Goal: Task Accomplishment & Management: Manage account settings

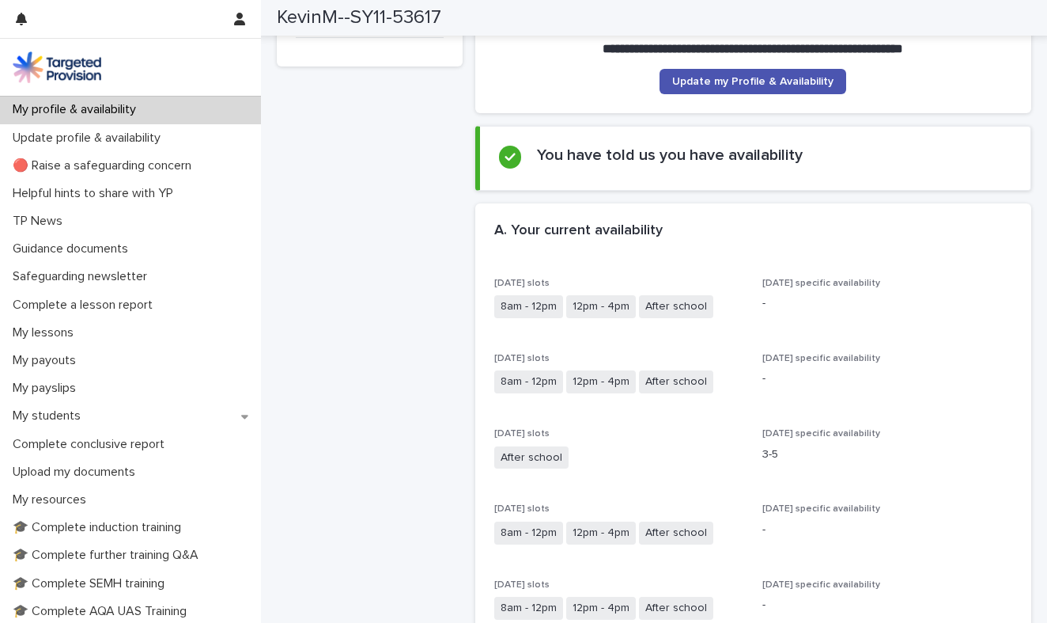
scroll to position [242, 0]
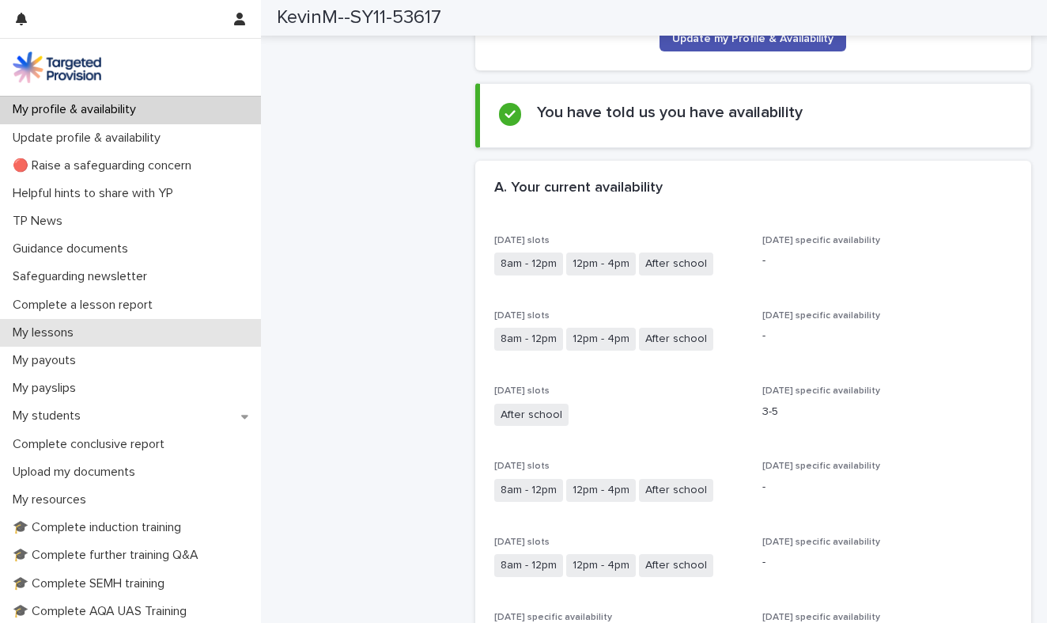
click at [75, 327] on p "My lessons" at bounding box center [46, 332] width 80 height 15
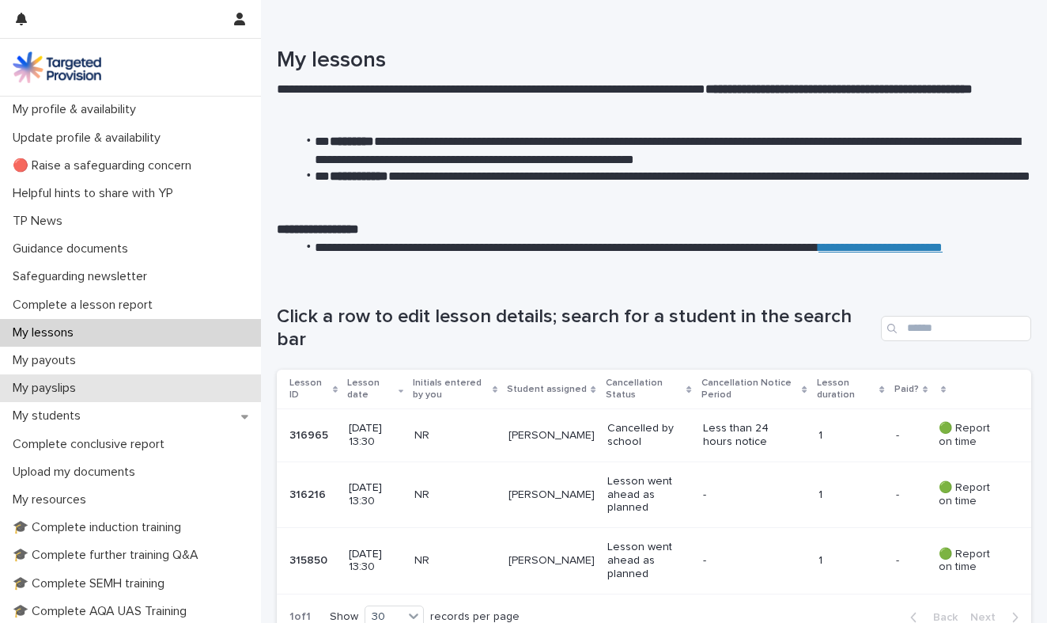
click at [71, 381] on p "My payslips" at bounding box center [47, 387] width 82 height 15
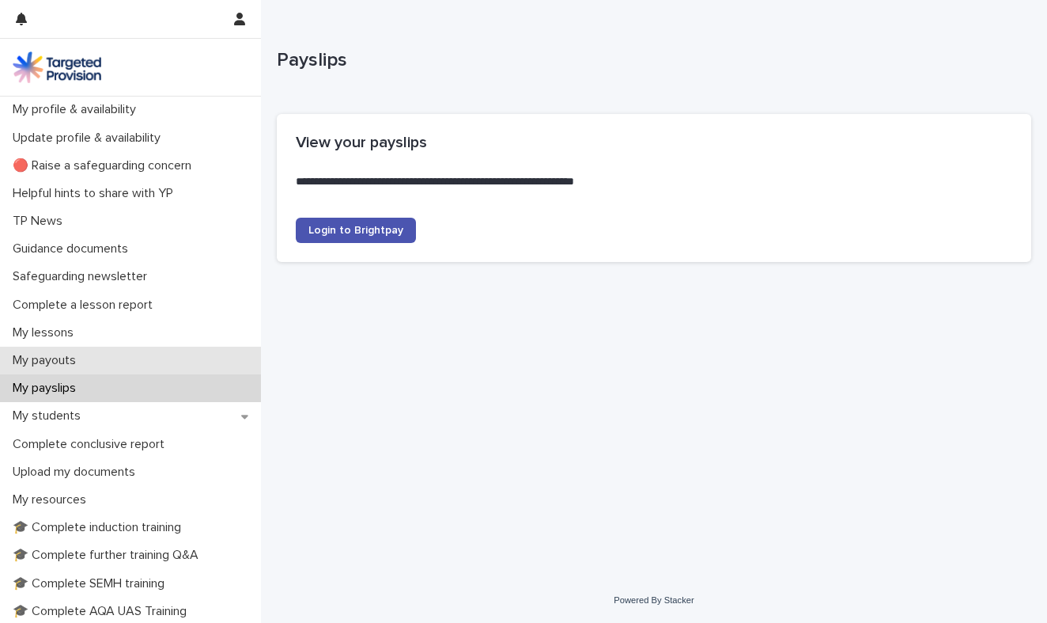
click at [62, 365] on p "My payouts" at bounding box center [47, 360] width 82 height 15
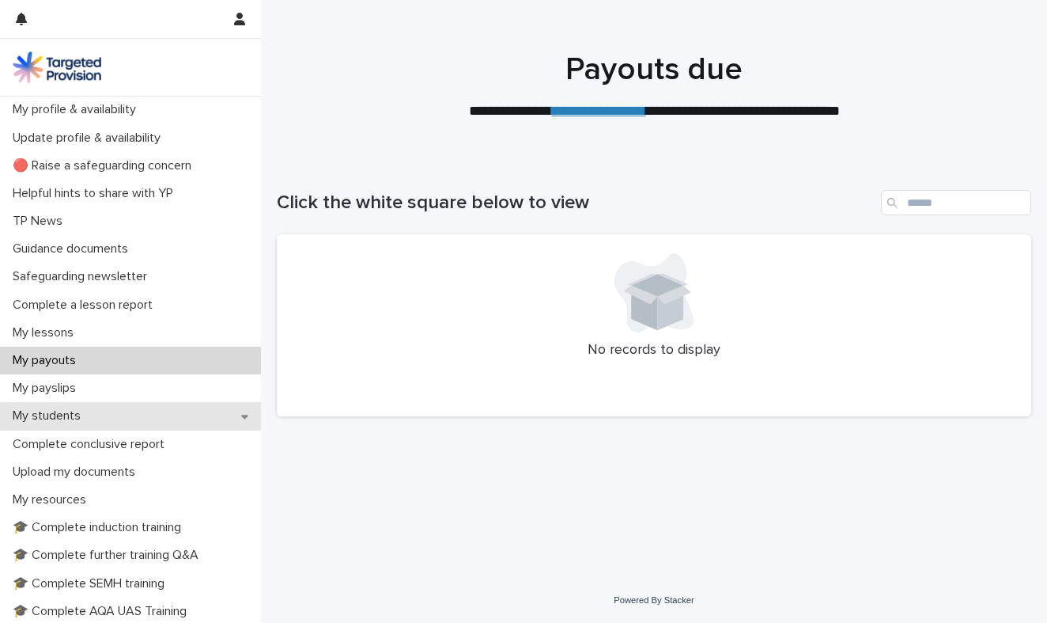
click at [68, 408] on p "My students" at bounding box center [49, 415] width 87 height 15
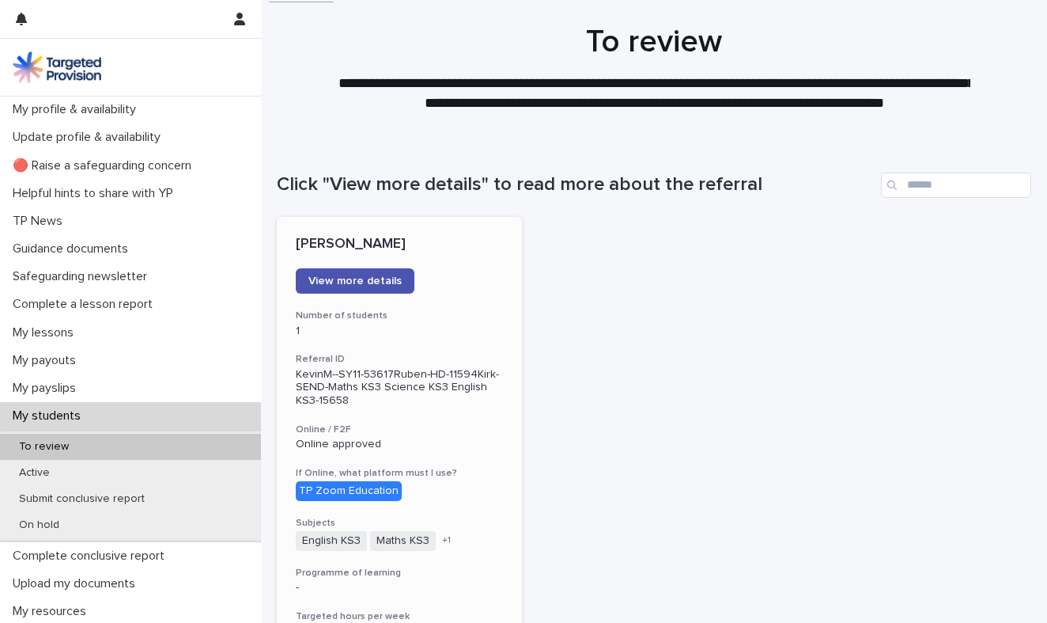
scroll to position [25, 0]
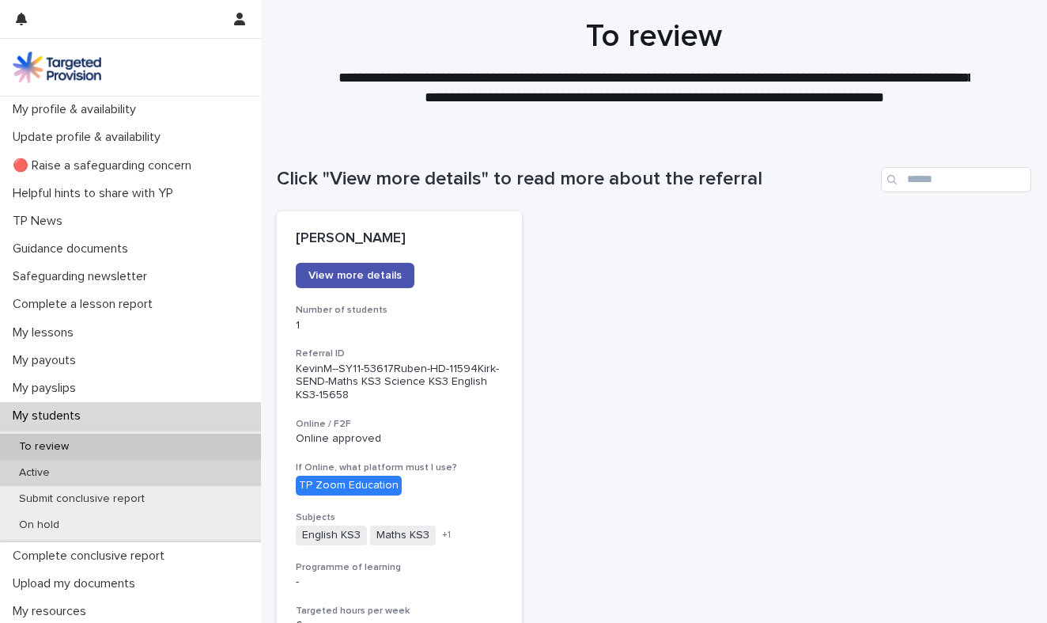
click at [50, 467] on p "Active" at bounding box center [34, 472] width 56 height 13
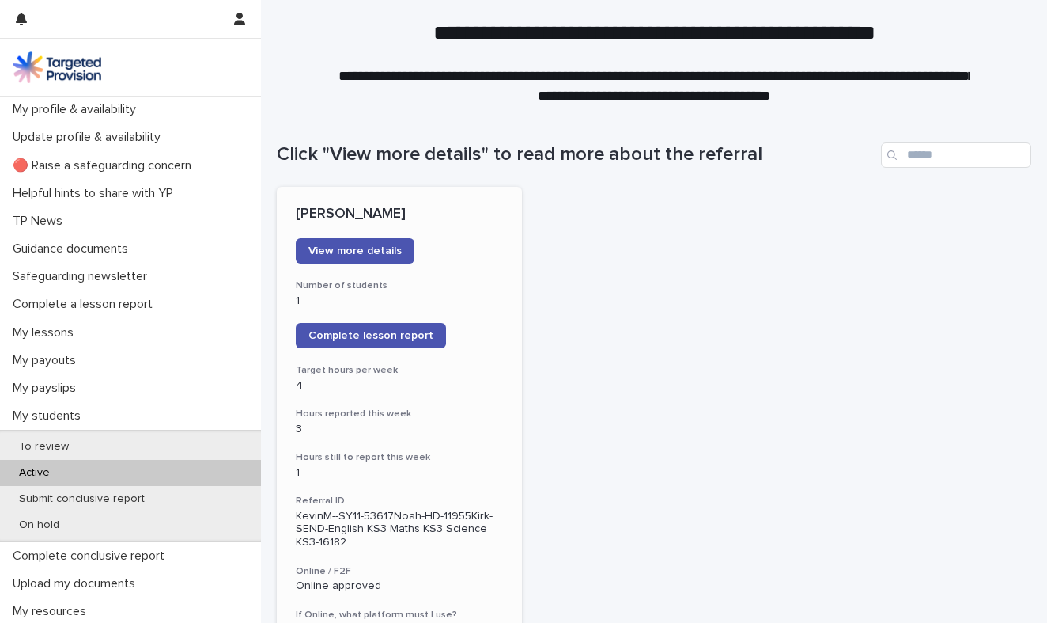
scroll to position [66, 0]
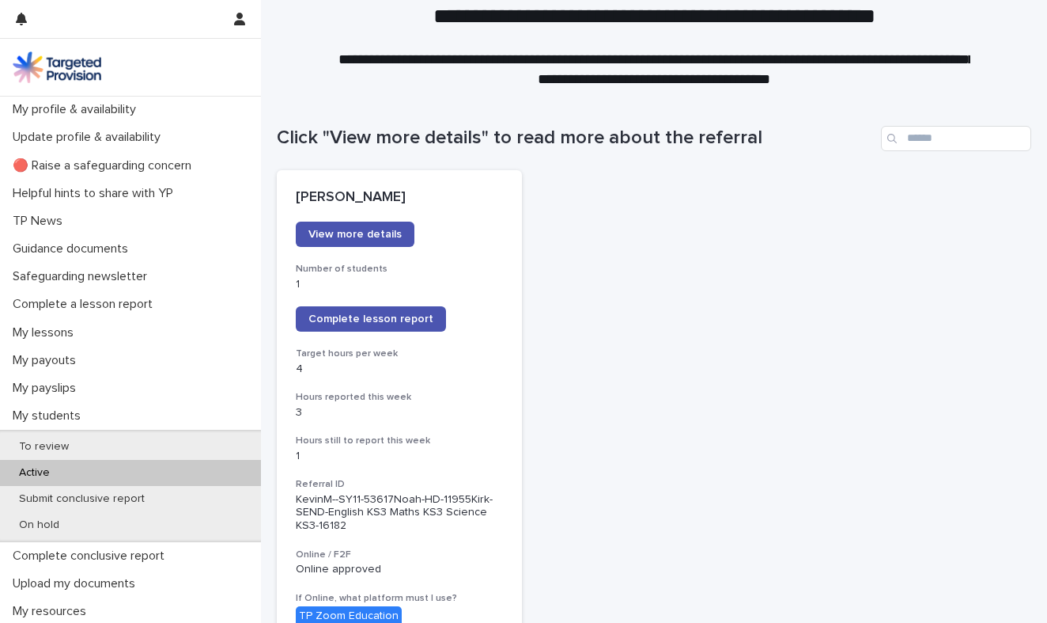
click at [59, 474] on p "Active" at bounding box center [34, 472] width 56 height 13
click at [59, 411] on p "My students" at bounding box center [49, 415] width 87 height 15
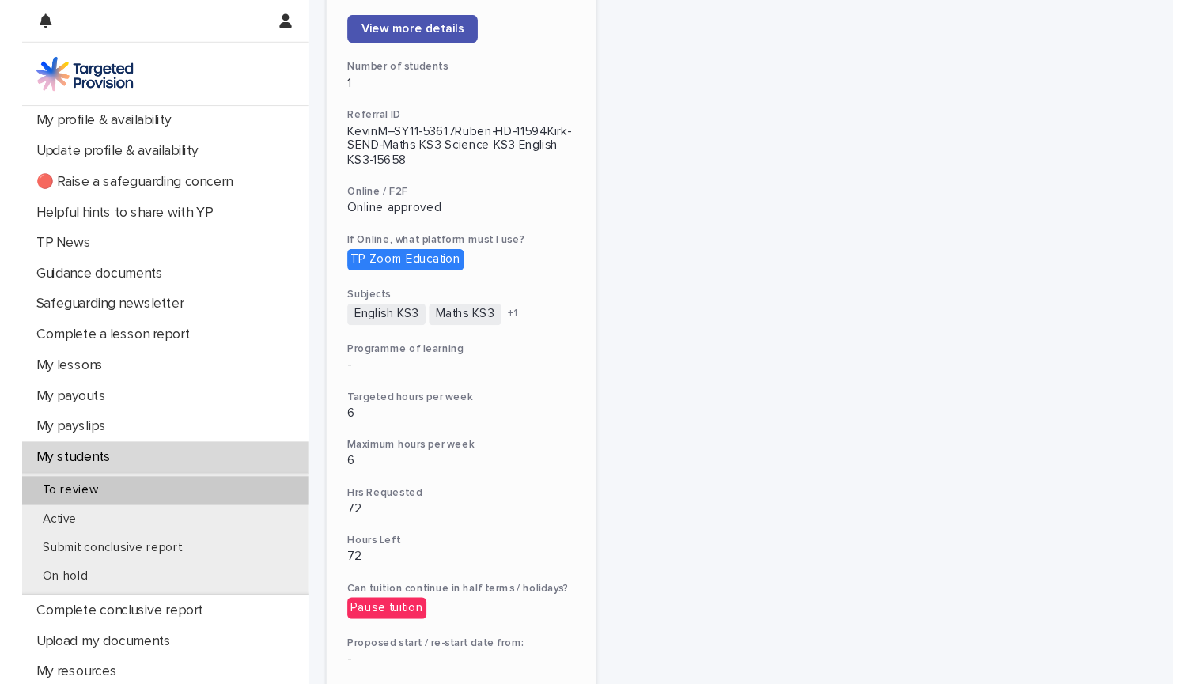
scroll to position [252, 0]
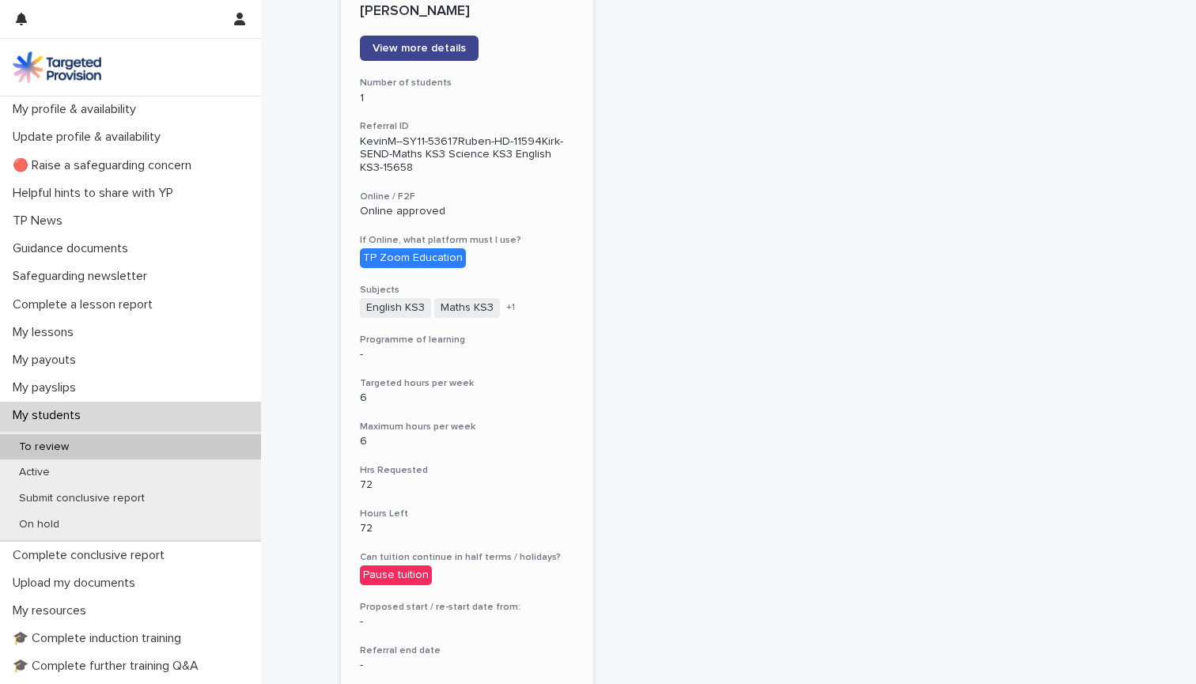
click at [454, 44] on span "View more details" at bounding box center [419, 48] width 93 height 11
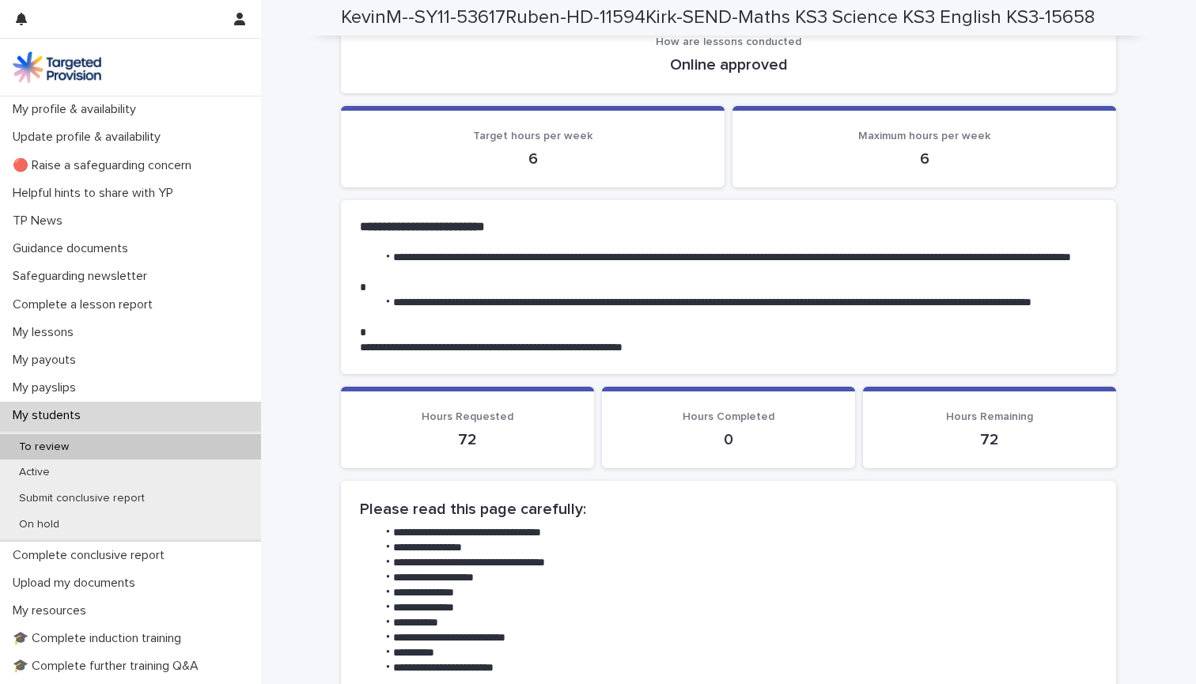
scroll to position [347, 0]
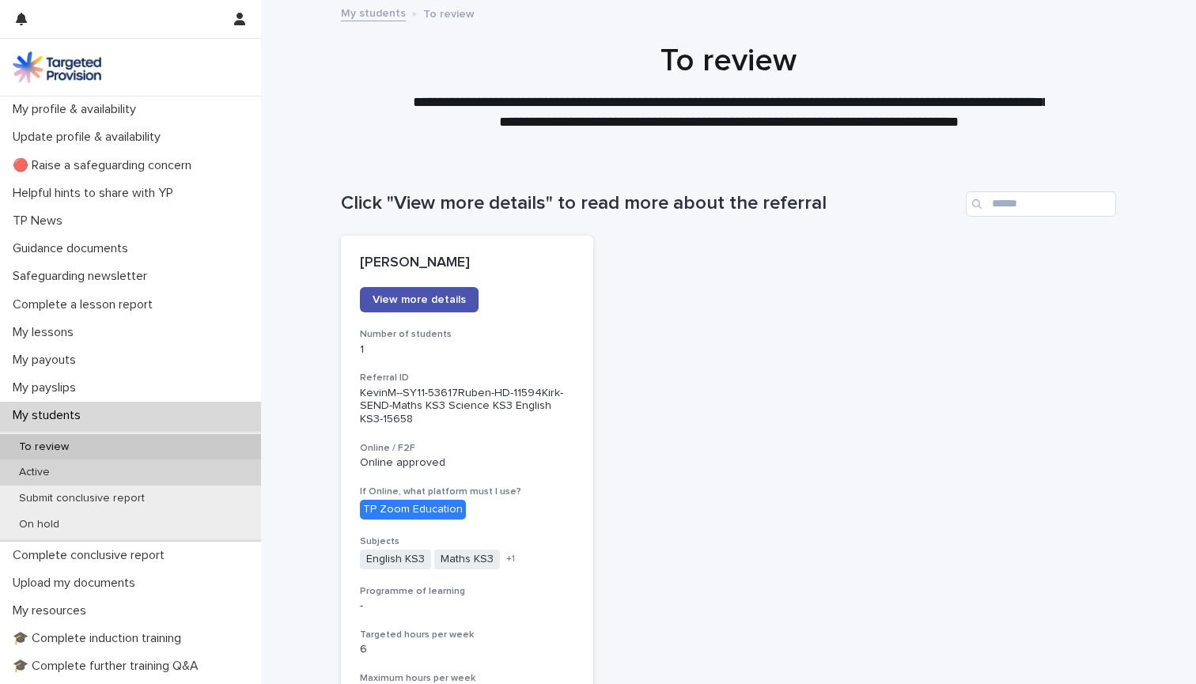
click at [57, 471] on p "Active" at bounding box center [34, 472] width 56 height 13
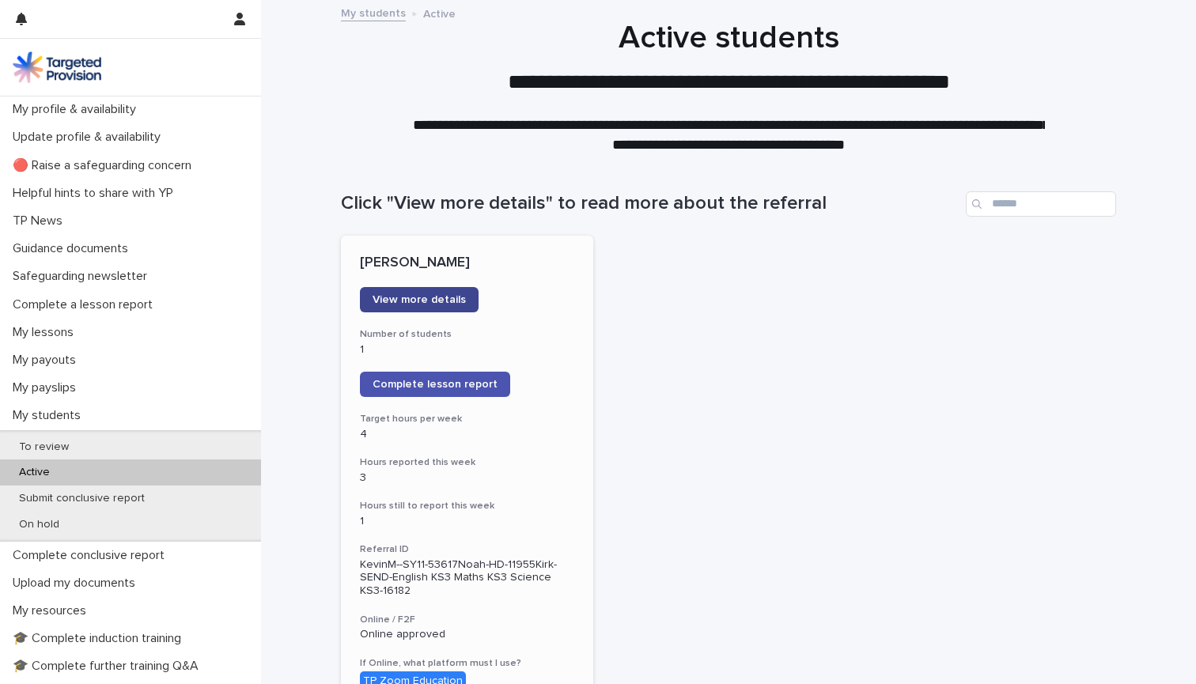
click at [422, 298] on span "View more details" at bounding box center [419, 299] width 93 height 11
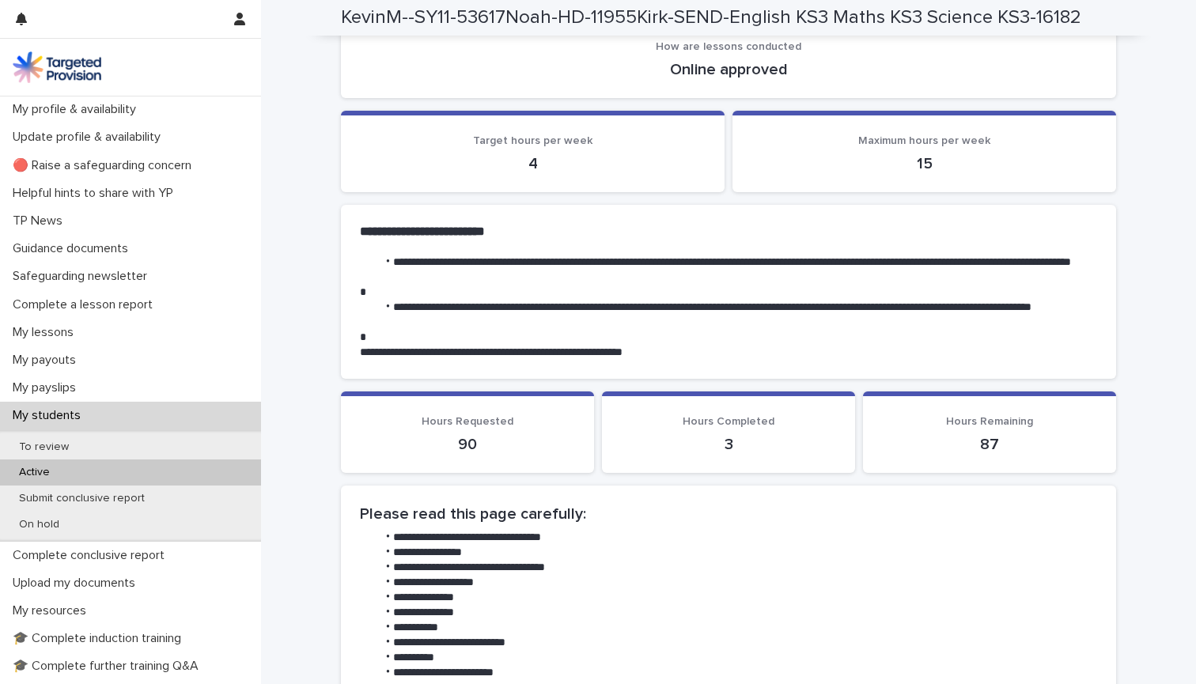
scroll to position [333, 0]
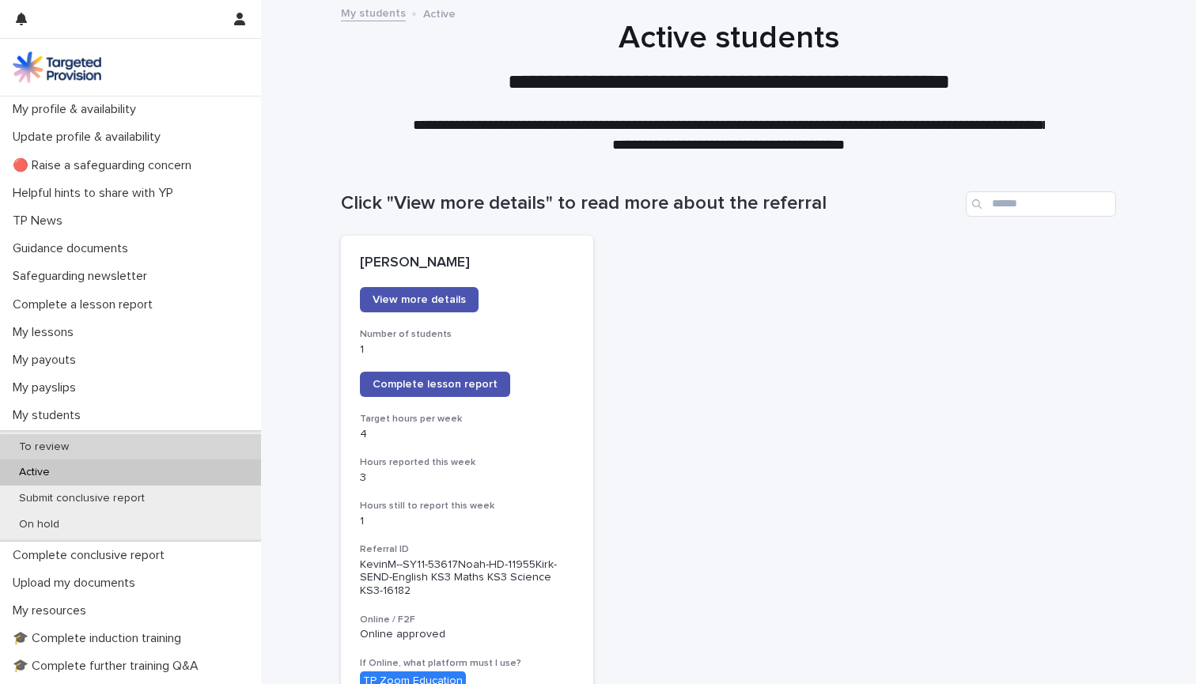
click at [55, 442] on p "To review" at bounding box center [43, 447] width 75 height 13
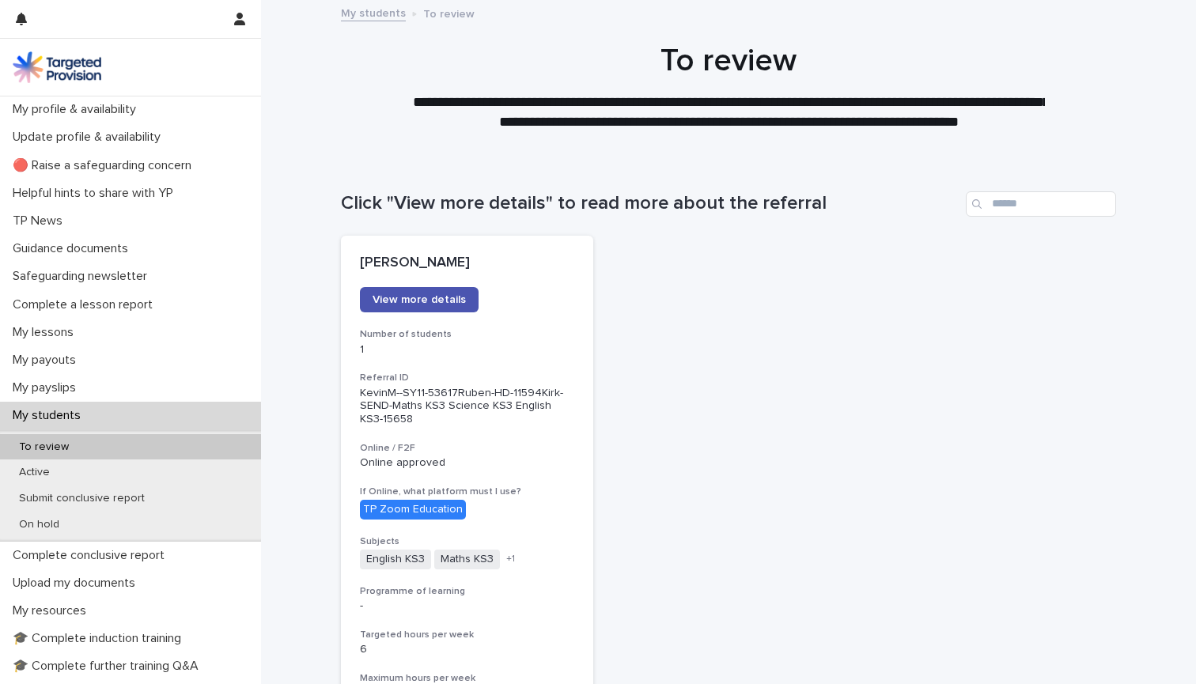
click at [409, 296] on span "View more details" at bounding box center [419, 299] width 93 height 11
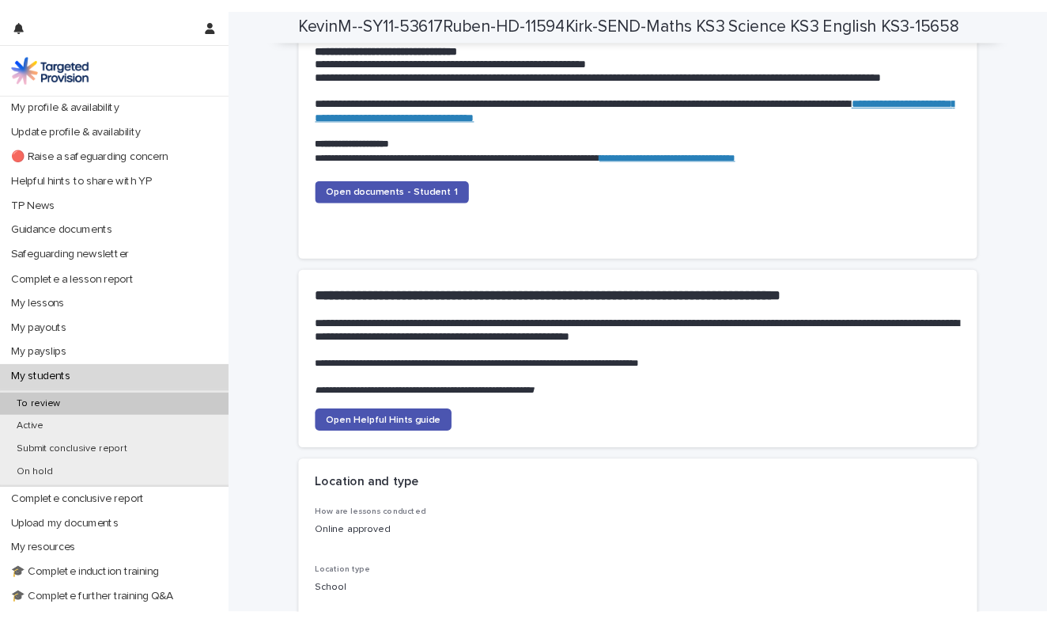
scroll to position [1636, 0]
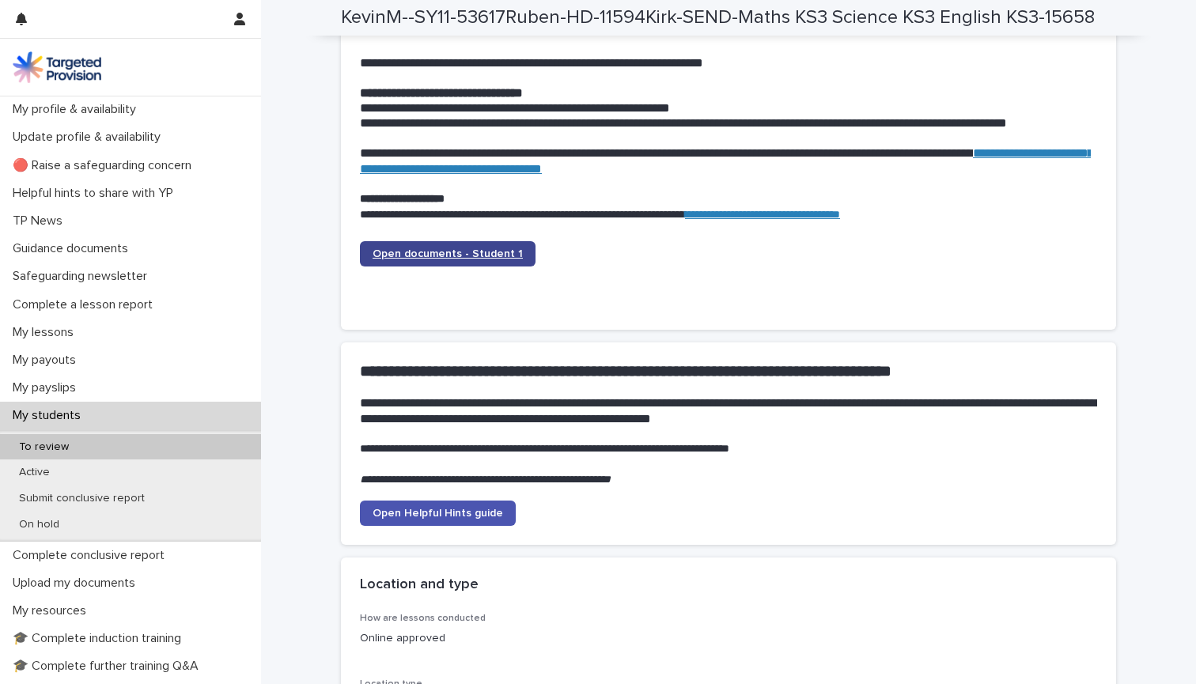
click at [479, 248] on span "Open documents - Student 1" at bounding box center [448, 253] width 150 height 11
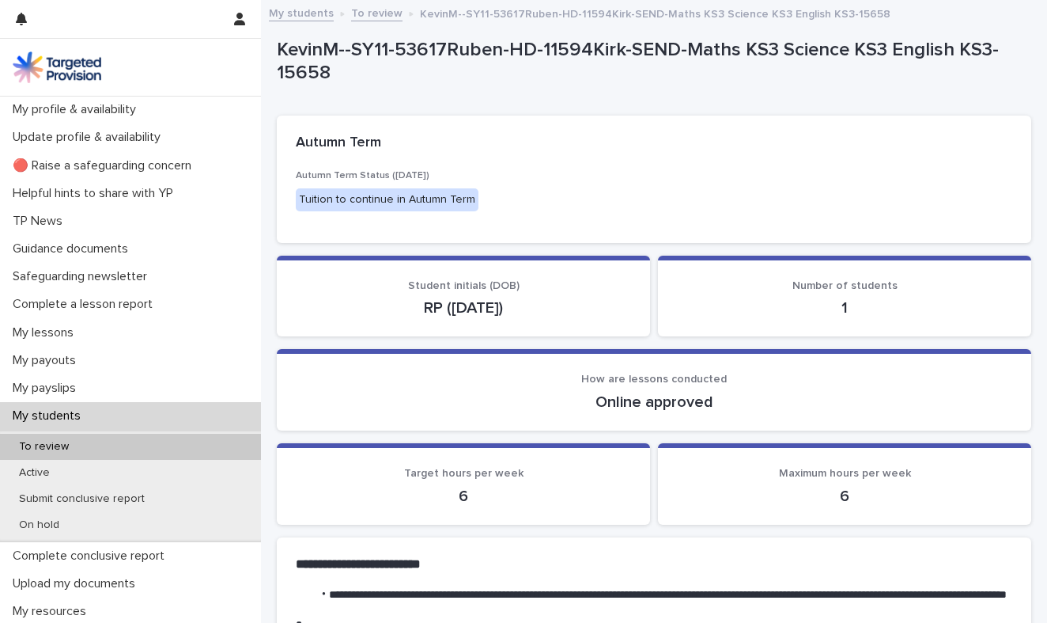
scroll to position [0, 0]
